Goal: Navigation & Orientation: Understand site structure

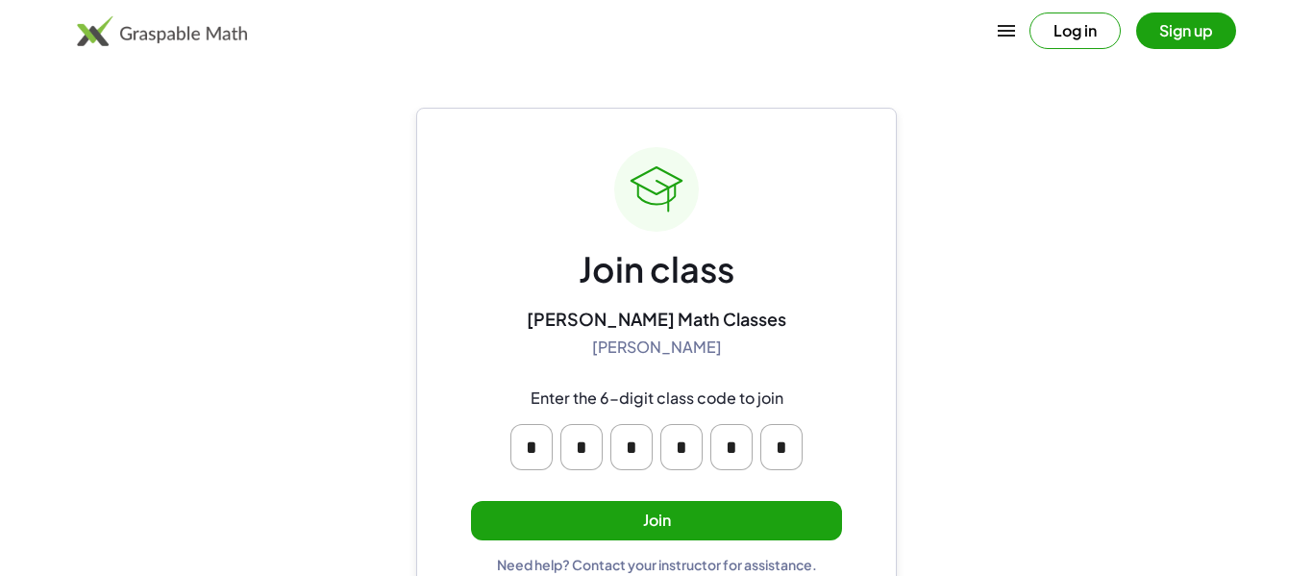
click at [616, 510] on button "Join" at bounding box center [656, 520] width 371 height 39
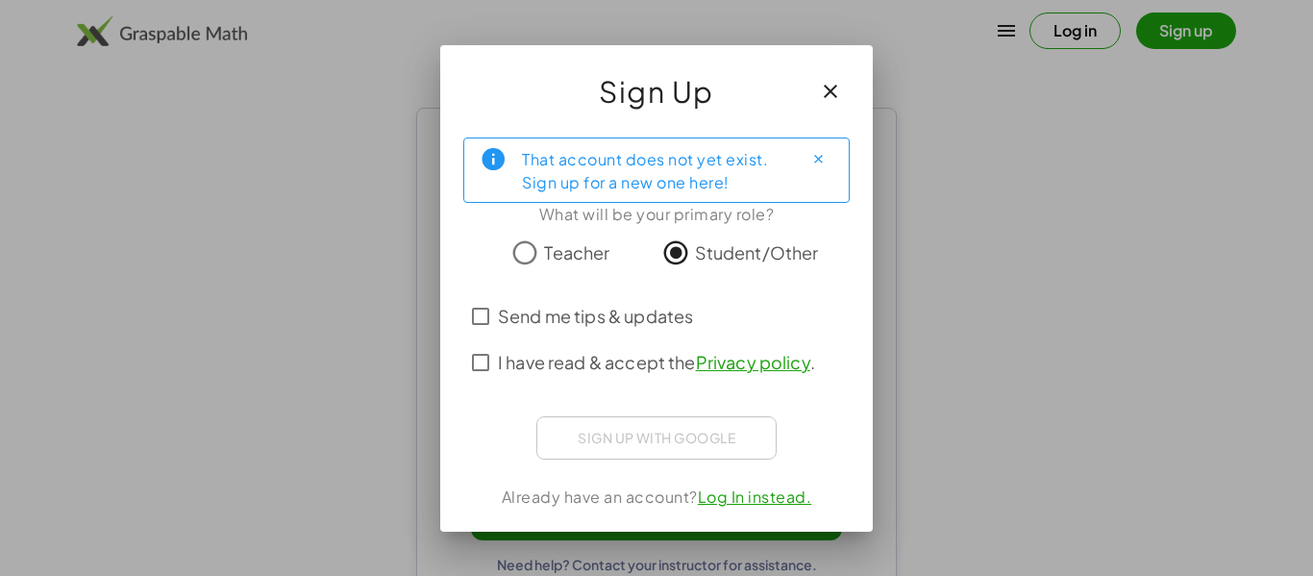
click at [630, 358] on span "I have read & accept the Privacy policy ." at bounding box center [656, 362] width 317 height 26
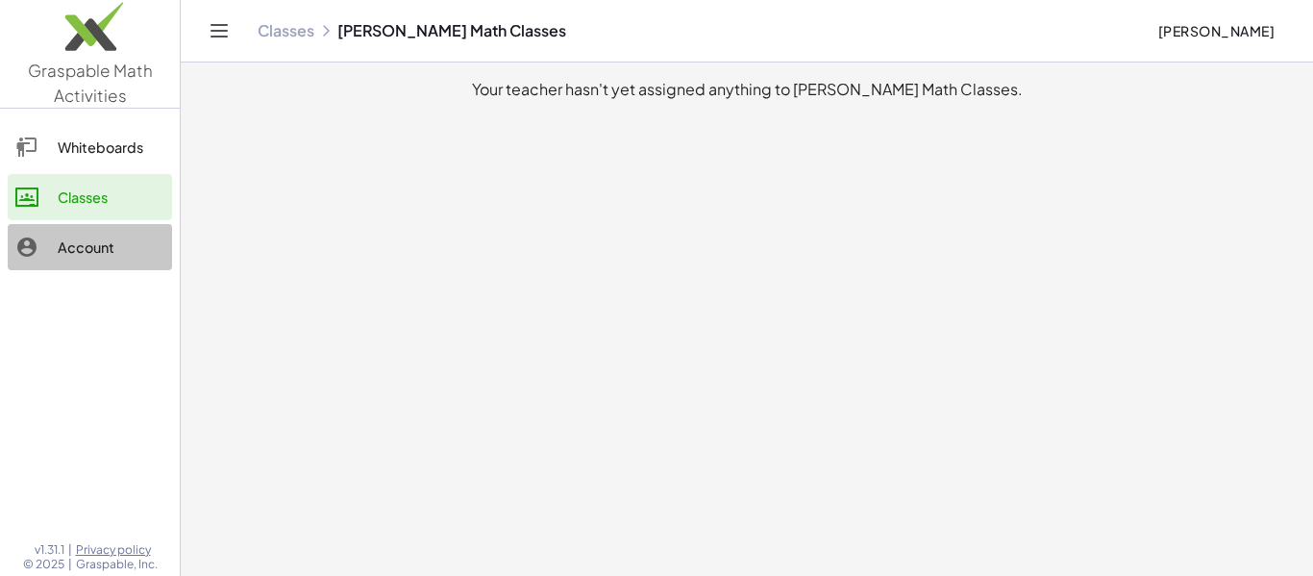
click at [141, 263] on link "Account" at bounding box center [90, 247] width 164 height 46
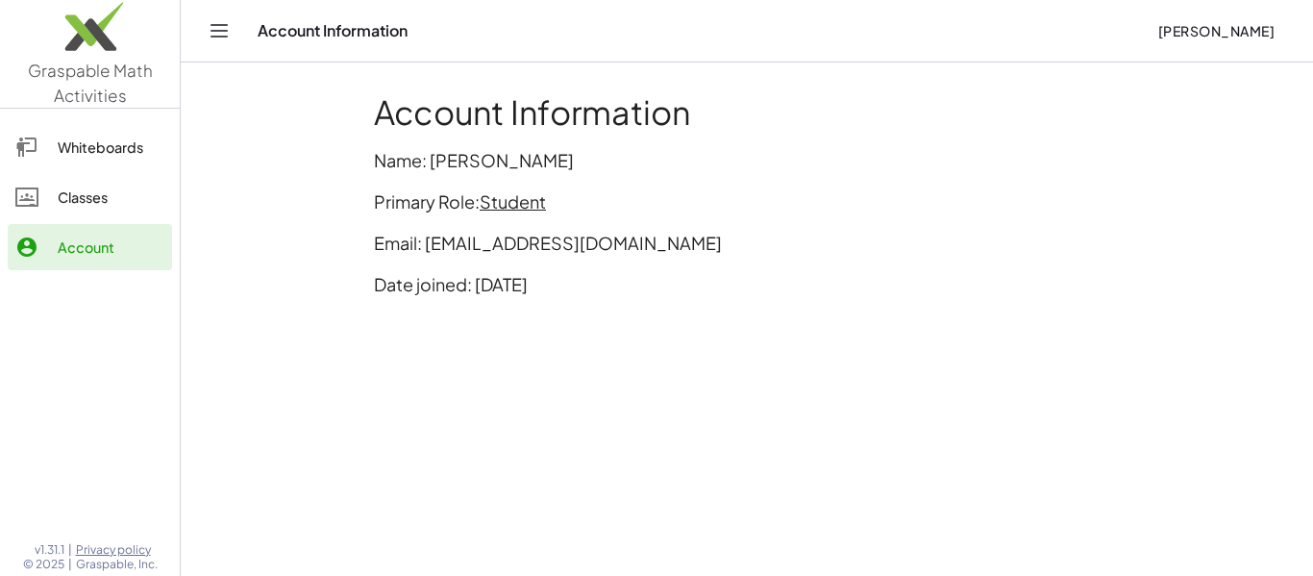
click at [508, 199] on span "Student" at bounding box center [513, 201] width 66 height 22
click at [294, 262] on main "Account Information Name: [PERSON_NAME] Primary Role: Student Email: [EMAIL_ADD…" at bounding box center [747, 288] width 1133 height 576
click at [56, 169] on link "Whiteboards" at bounding box center [90, 147] width 164 height 46
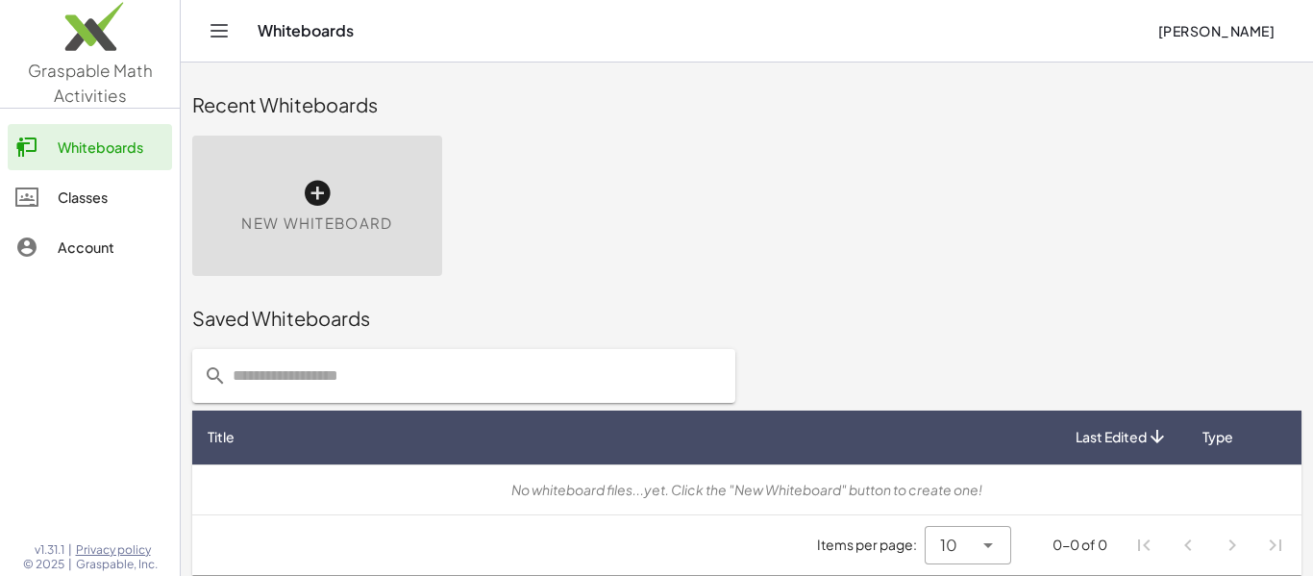
click at [61, 194] on div "Classes" at bounding box center [111, 197] width 107 height 23
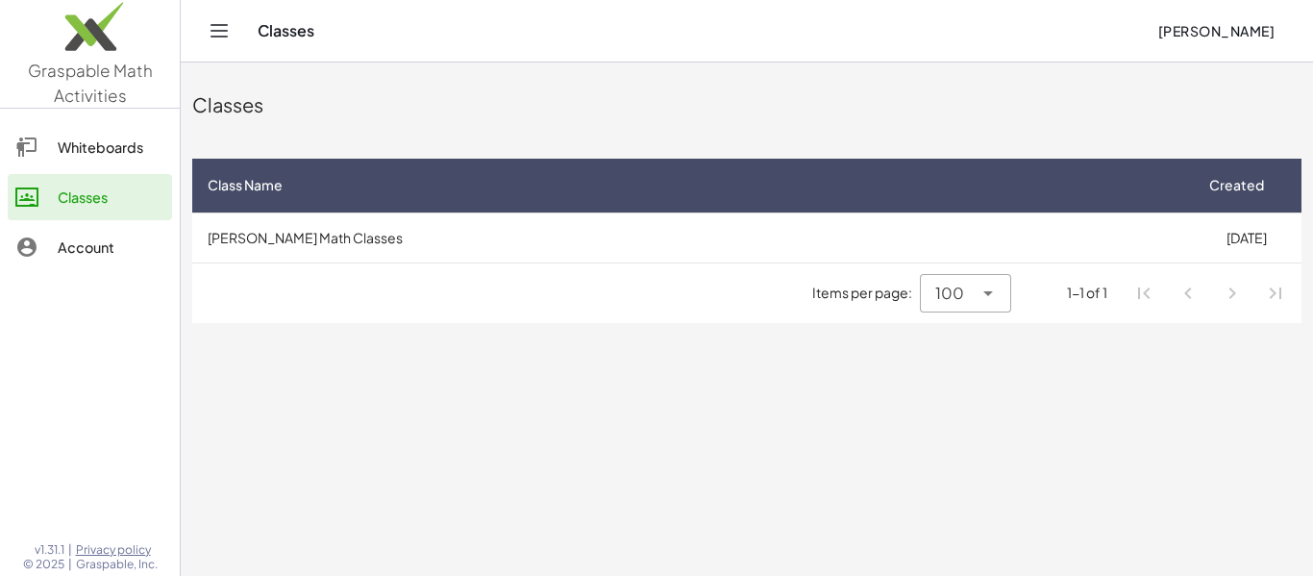
click at [937, 293] on span "100" at bounding box center [950, 293] width 29 height 23
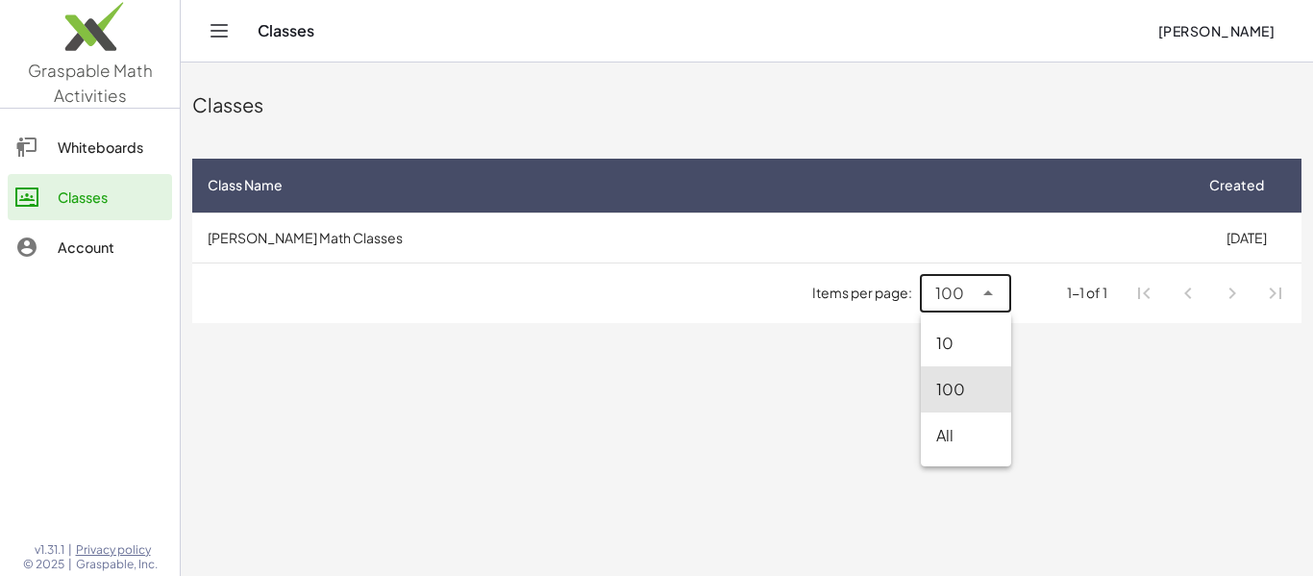
click at [894, 341] on main "Classes Class Name Created [PERSON_NAME] Math Classes [DATE] Items per page: 10…" at bounding box center [747, 288] width 1133 height 576
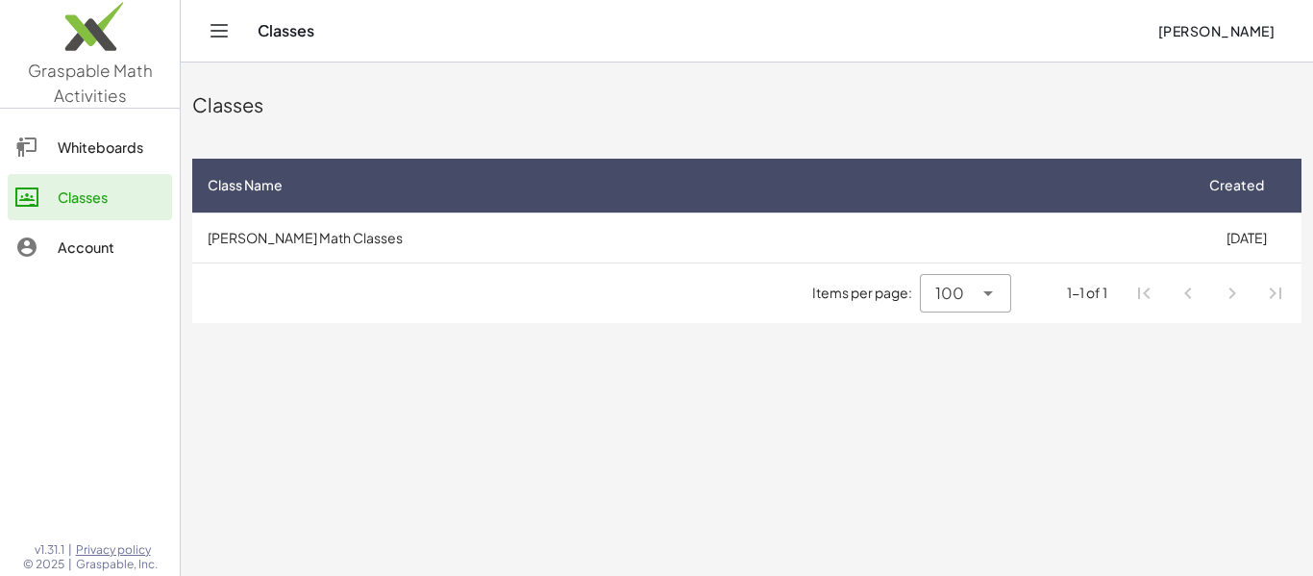
click at [894, 341] on main "Classes Class Name Created [PERSON_NAME] Math Classes [DATE] Items per page: 10…" at bounding box center [747, 288] width 1133 height 576
click at [773, 542] on main "Classes Class Name Created [PERSON_NAME] Math Classes [DATE] Items per page: 10…" at bounding box center [747, 288] width 1133 height 576
click at [208, 33] on icon "Toggle navigation" at bounding box center [219, 30] width 23 height 23
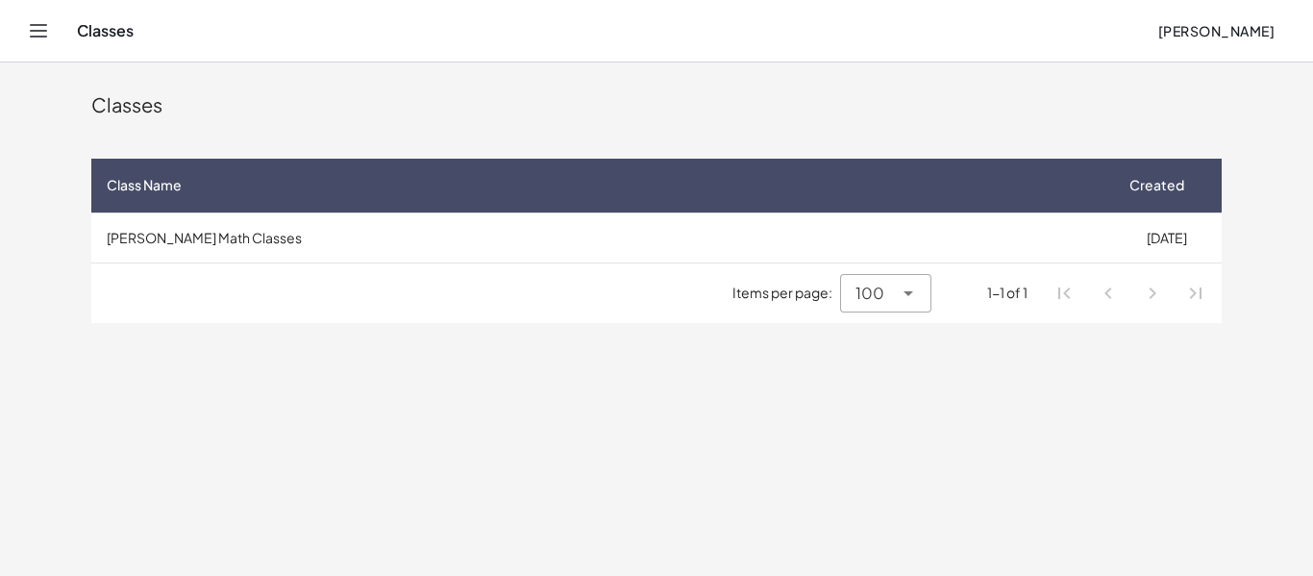
click at [43, 28] on icon "Toggle navigation" at bounding box center [38, 30] width 23 height 23
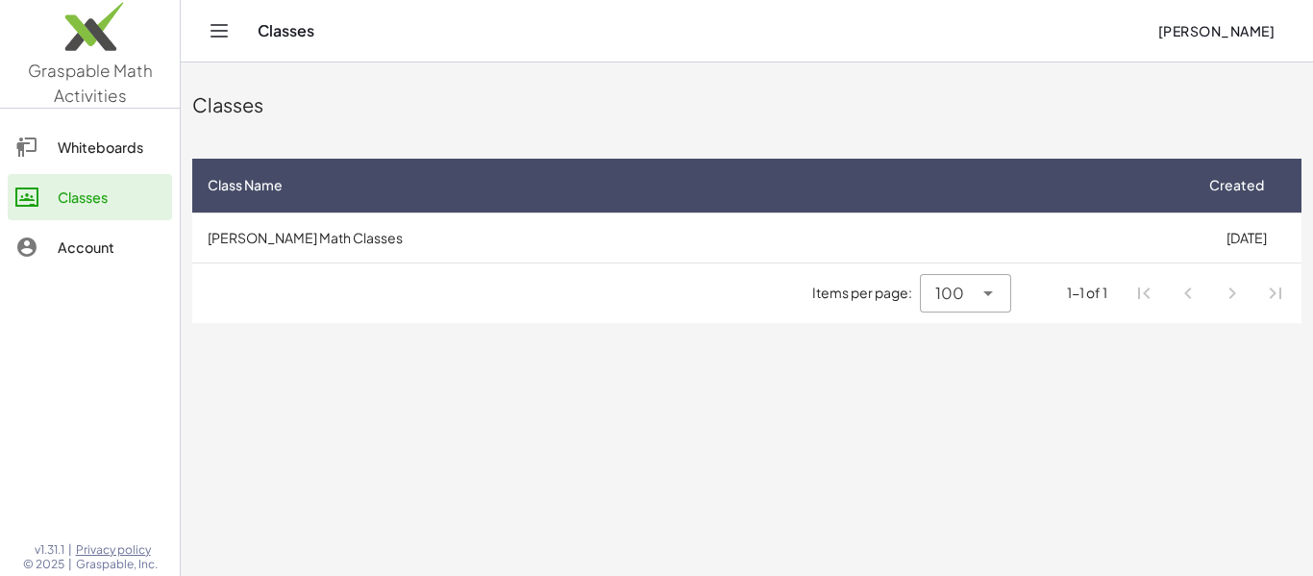
click at [102, 17] on img at bounding box center [90, 31] width 180 height 82
click at [51, 59] on img at bounding box center [90, 31] width 180 height 82
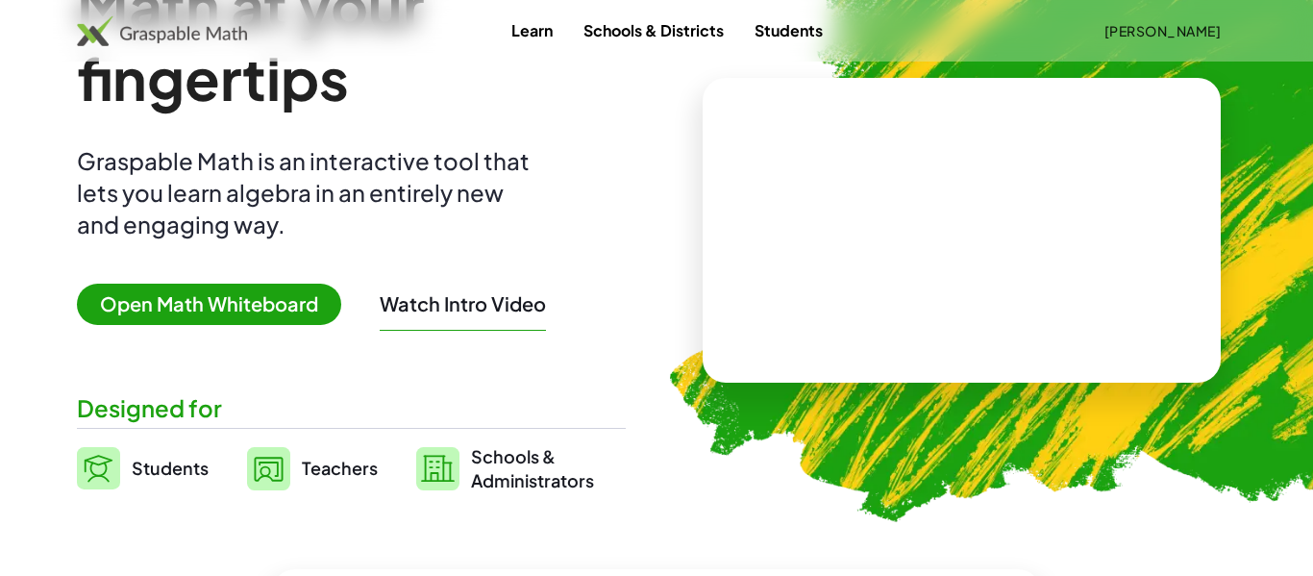
scroll to position [135, 0]
